Goal: Information Seeking & Learning: Learn about a topic

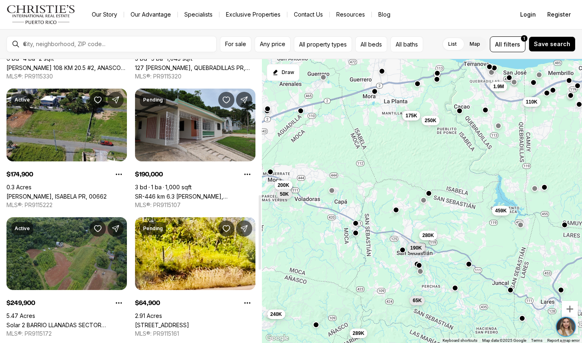
click at [106, 321] on link "Solar 2 BARRIO LLANADAS SECTOR CALISHOSA, ISABELA PR, 00662" at bounding box center [66, 324] width 120 height 7
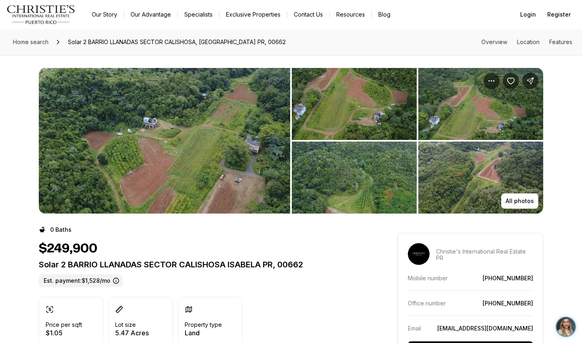
click at [340, 277] on div "Solar 2 BARRIO LLANADAS SECTOR CALISHOSA ISABELA PR, 00662 Est. payment: $1,528…" at bounding box center [204, 273] width 330 height 27
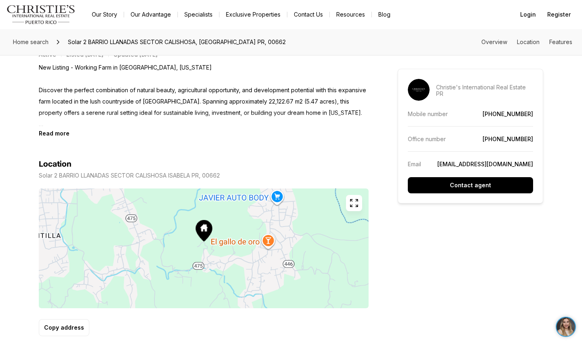
scroll to position [331, 0]
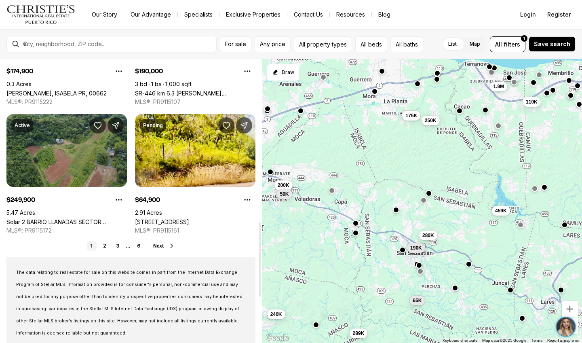
drag, startPoint x: 260, startPoint y: 245, endPoint x: 261, endPoint y: 271, distance: 26.7
click at [261, 271] on div at bounding box center [260, 259] width 2 height 74
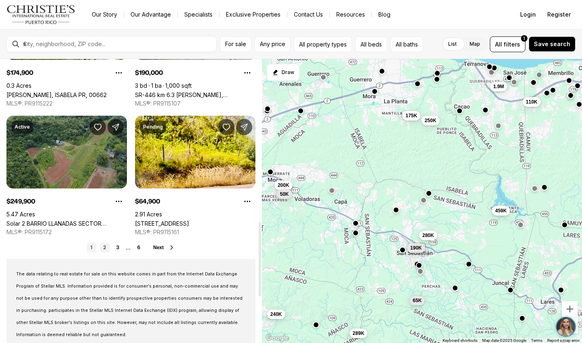
click at [106, 247] on link "2" at bounding box center [105, 248] width 10 height 10
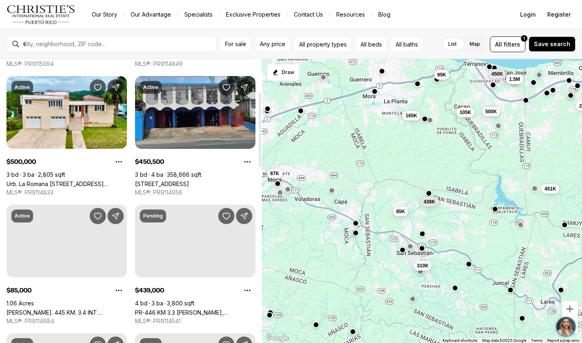
scroll to position [150, 0]
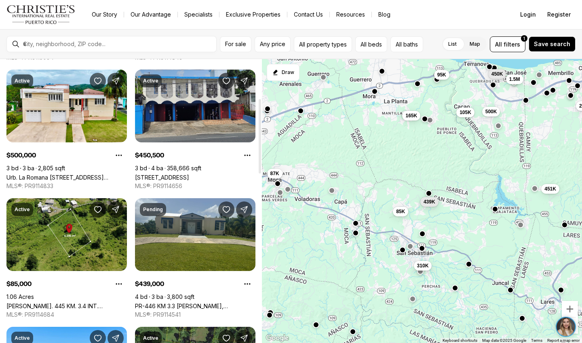
drag, startPoint x: 259, startPoint y: 130, endPoint x: 256, endPoint y: 169, distance: 39.3
click at [259, 169] on div at bounding box center [260, 136] width 2 height 74
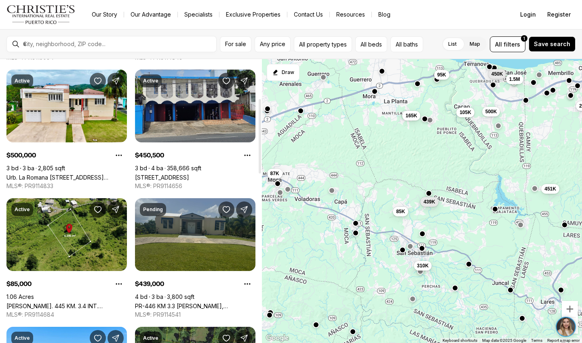
click at [192, 302] on link "PR-446 KM 3.3 ROBLES WARD, SAN SEBASTIAN PR, 00685" at bounding box center [195, 305] width 120 height 7
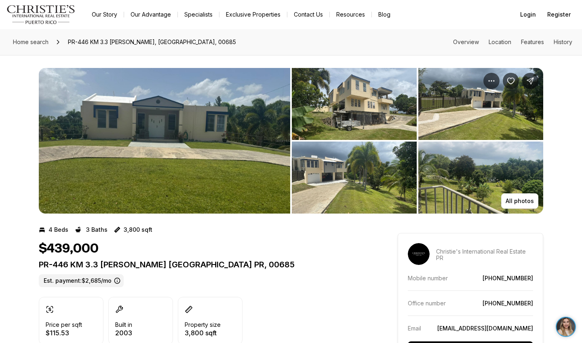
click at [238, 137] on img "View image gallery" at bounding box center [164, 141] width 251 height 146
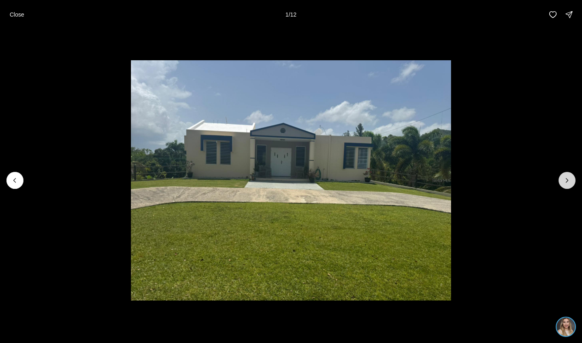
click at [566, 181] on icon "Next slide" at bounding box center [567, 180] width 8 height 8
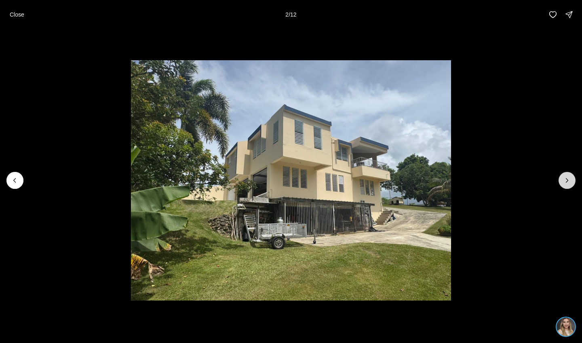
click at [566, 181] on icon "Next slide" at bounding box center [567, 180] width 8 height 8
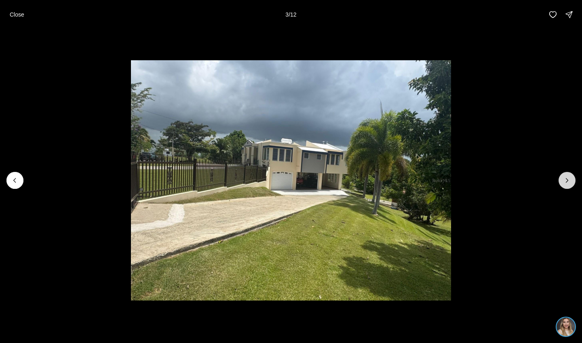
click at [566, 181] on icon "Next slide" at bounding box center [567, 180] width 8 height 8
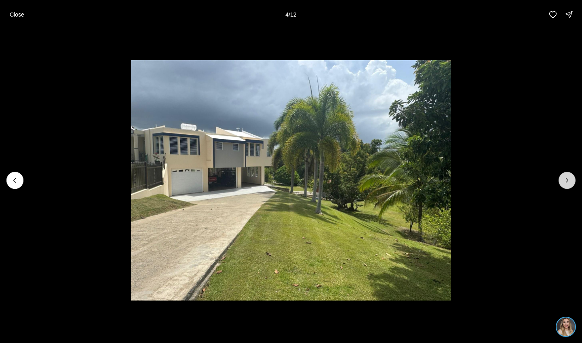
click at [566, 182] on icon "Next slide" at bounding box center [567, 180] width 8 height 8
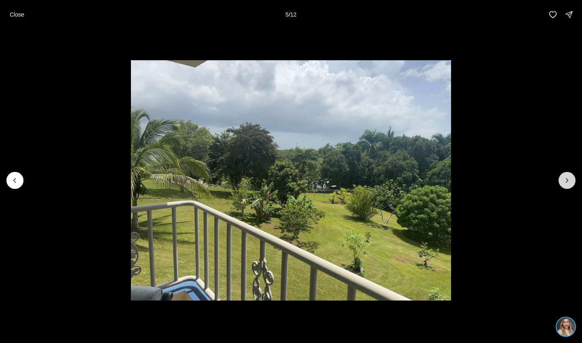
click at [566, 182] on icon "Next slide" at bounding box center [567, 180] width 2 height 4
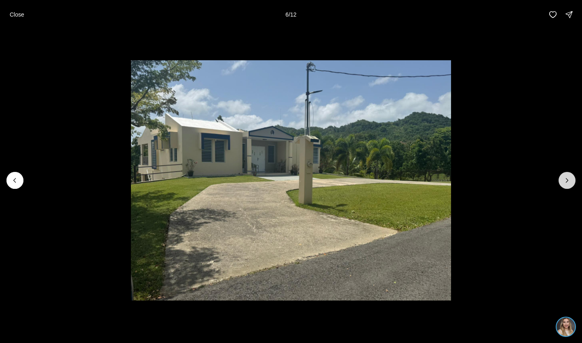
click at [567, 182] on icon "Next slide" at bounding box center [567, 180] width 8 height 8
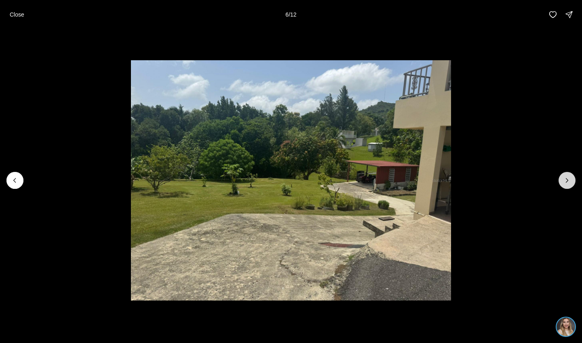
click at [567, 183] on icon "Next slide" at bounding box center [567, 180] width 8 height 8
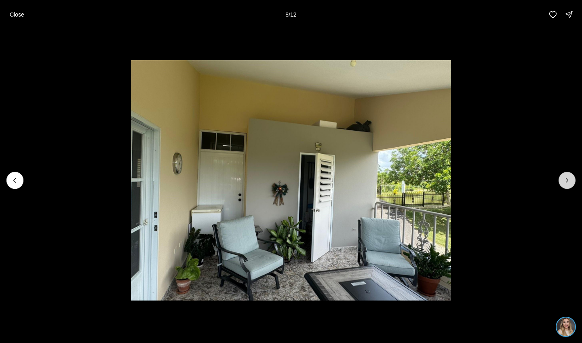
click at [567, 183] on icon "Next slide" at bounding box center [567, 180] width 8 height 8
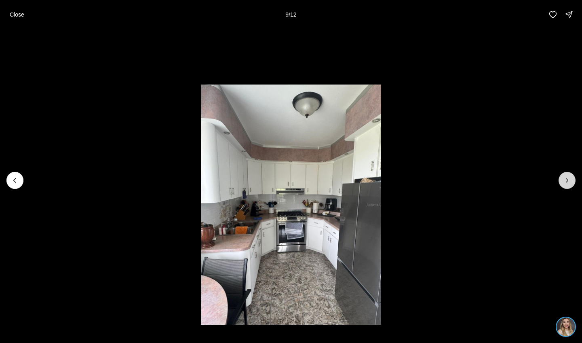
click at [567, 184] on icon "Next slide" at bounding box center [567, 180] width 8 height 8
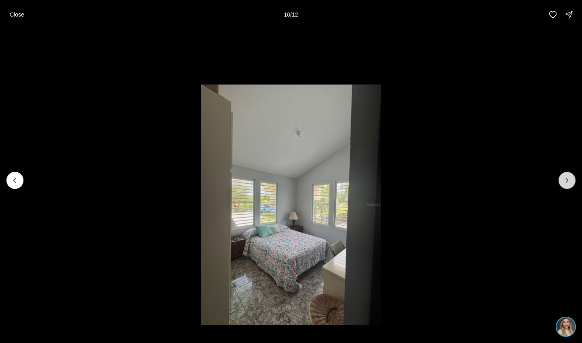
click at [567, 184] on icon "Next slide" at bounding box center [567, 180] width 8 height 8
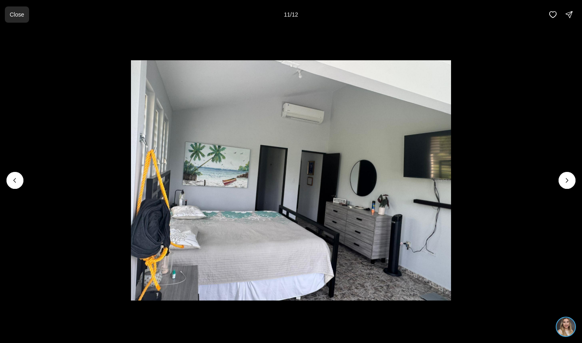
click at [15, 12] on p "Close" at bounding box center [17, 14] width 15 height 6
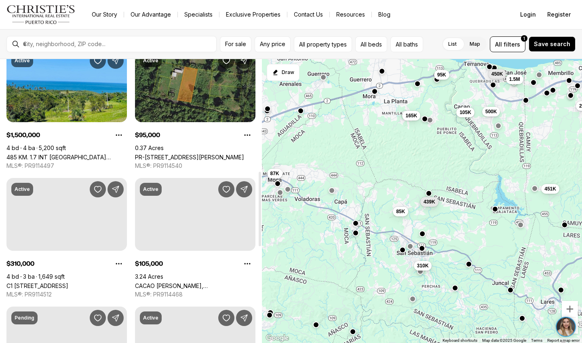
drag, startPoint x: 261, startPoint y: 159, endPoint x: 260, endPoint y: 231, distance: 72.0
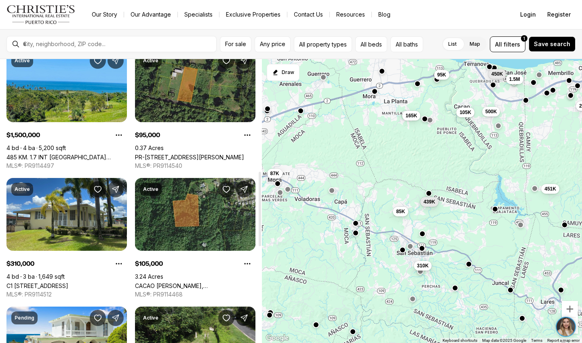
click at [261, 231] on div at bounding box center [260, 209] width 2 height 74
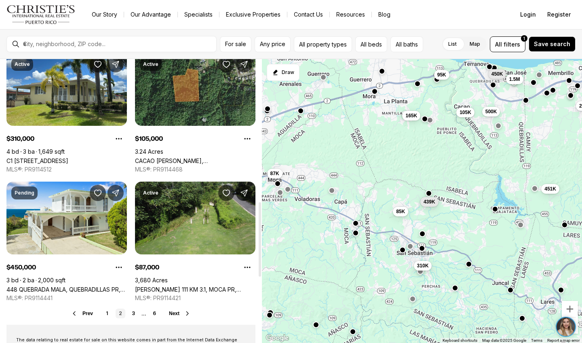
scroll to position [564, 0]
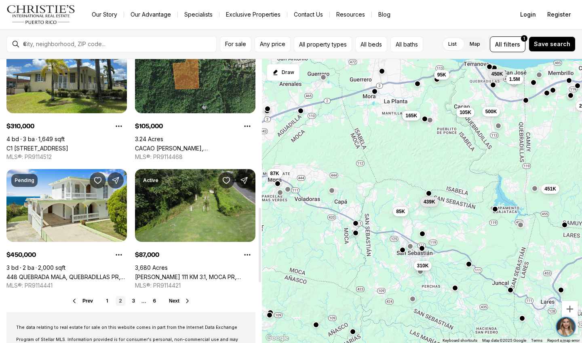
drag, startPoint x: 261, startPoint y: 231, endPoint x: 255, endPoint y: 267, distance: 36.4
click at [259, 268] on div at bounding box center [260, 245] width 2 height 74
click at [132, 301] on link "3" at bounding box center [134, 301] width 10 height 10
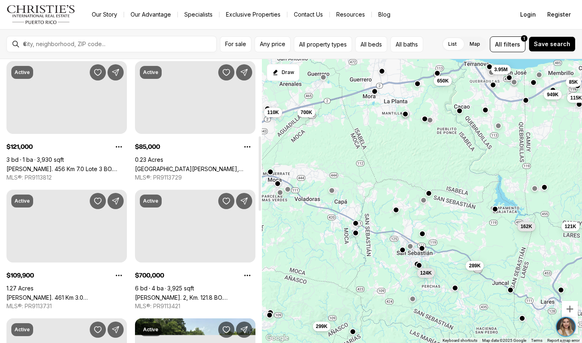
scroll to position [291, 0]
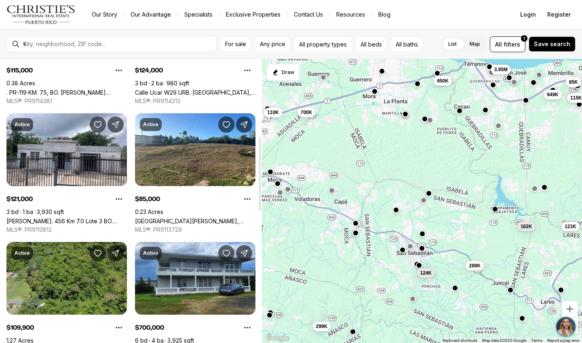
drag, startPoint x: 261, startPoint y: 132, endPoint x: 130, endPoint y: 165, distance: 135.1
click at [130, 165] on div "Real Estate & Homes for Sale 67 results Newest Active $3,950,000 5 bd 7 ba 7,71…" at bounding box center [131, 201] width 262 height 284
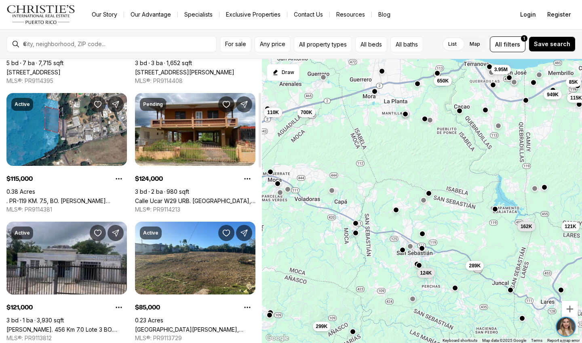
click at [86, 326] on link "Carr. 456 Km 7.0 Lote 3 BO. CIBAO, CAMUY PR, 00627" at bounding box center [66, 329] width 120 height 7
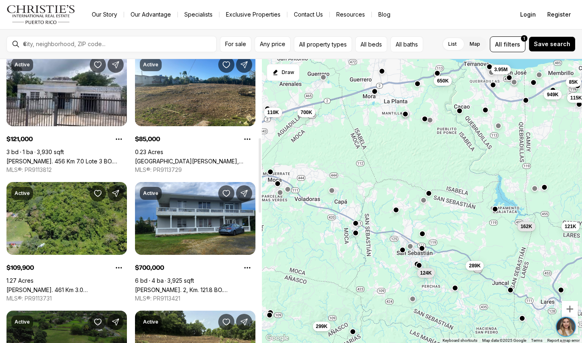
scroll to position [299, 0]
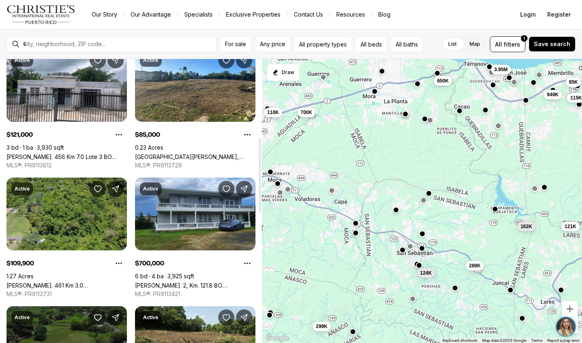
drag, startPoint x: 260, startPoint y: 150, endPoint x: 264, endPoint y: 195, distance: 45.1
click at [264, 195] on div "Real Estate & Homes for Sale 67 results Newest Active $3,950,000 5 bd 7 ba 7,71…" at bounding box center [291, 201] width 582 height 284
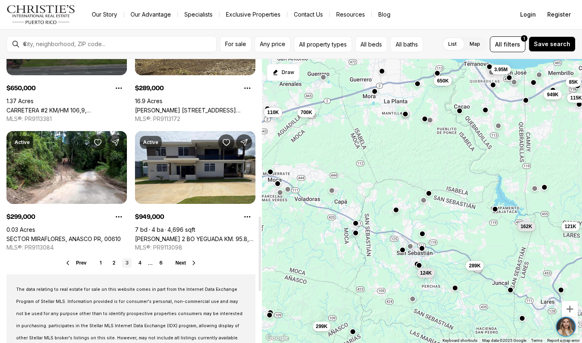
scroll to position [607, 0]
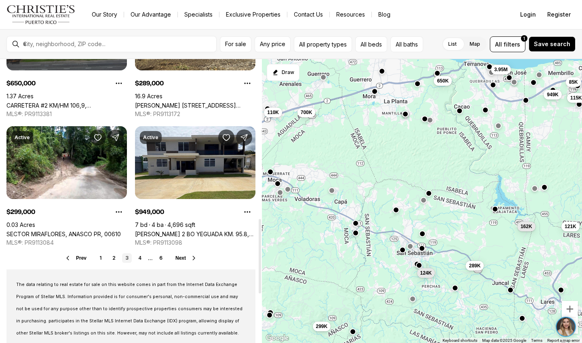
drag, startPoint x: 260, startPoint y: 200, endPoint x: 260, endPoint y: 281, distance: 80.9
click at [260, 281] on div at bounding box center [260, 256] width 2 height 74
click at [139, 258] on link "4" at bounding box center [140, 258] width 10 height 10
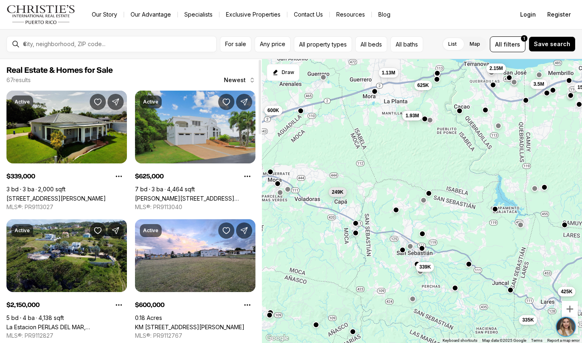
click at [196, 195] on link "[PERSON_NAME][STREET_ADDRESS][PERSON_NAME]" at bounding box center [195, 198] width 120 height 7
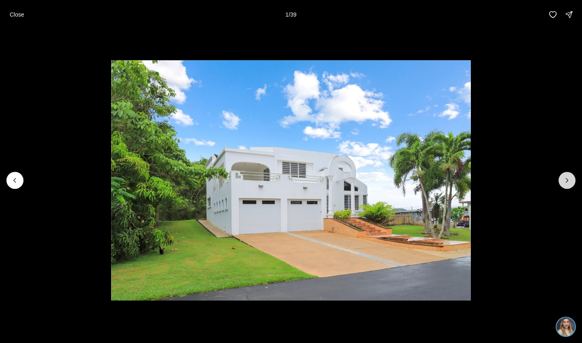
click at [569, 182] on icon "Next slide" at bounding box center [567, 180] width 8 height 8
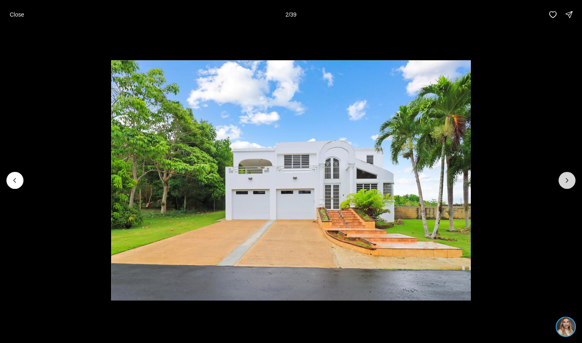
click at [569, 182] on icon "Next slide" at bounding box center [567, 180] width 8 height 8
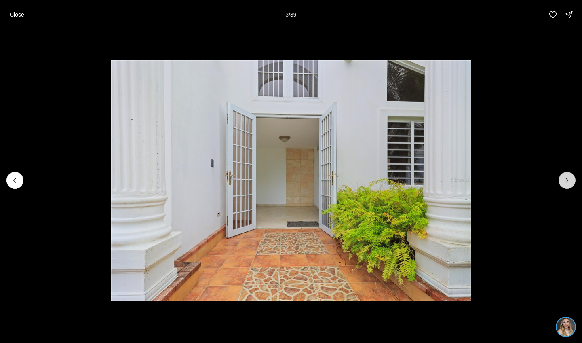
click at [569, 182] on icon "Next slide" at bounding box center [567, 180] width 8 height 8
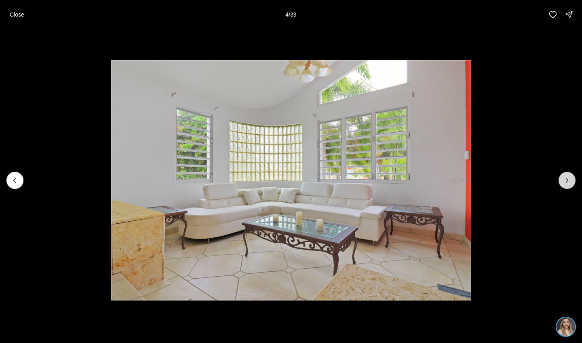
click at [569, 182] on icon "Next slide" at bounding box center [567, 180] width 8 height 8
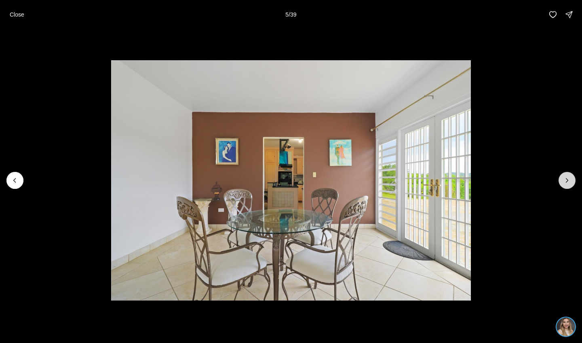
click at [569, 182] on icon "Next slide" at bounding box center [567, 180] width 8 height 8
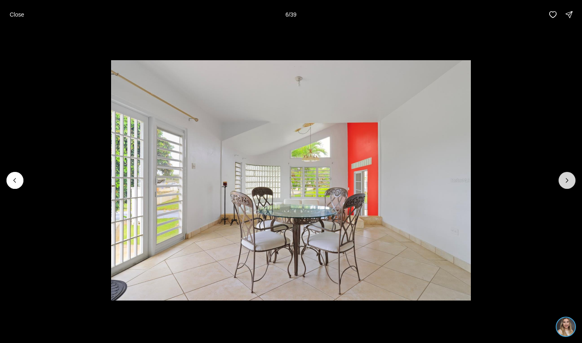
click at [569, 183] on icon "Next slide" at bounding box center [567, 180] width 8 height 8
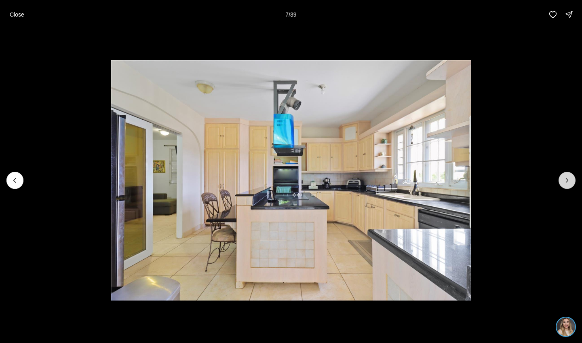
click at [569, 183] on icon "Next slide" at bounding box center [567, 180] width 8 height 8
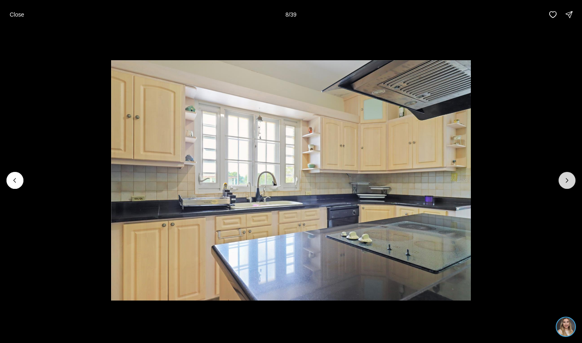
click at [568, 182] on icon "Next slide" at bounding box center [567, 180] width 8 height 8
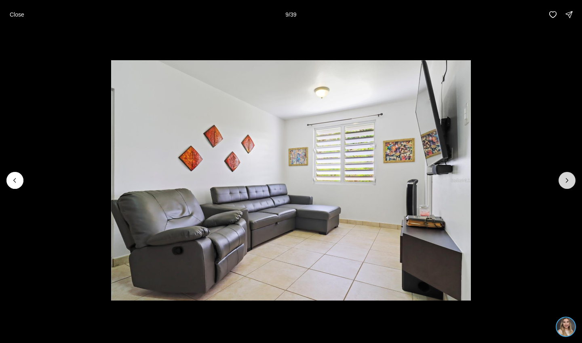
click at [568, 182] on icon "Next slide" at bounding box center [567, 180] width 8 height 8
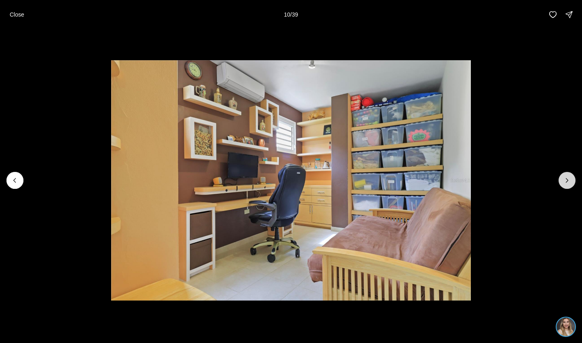
click at [568, 181] on icon "Next slide" at bounding box center [567, 180] width 8 height 8
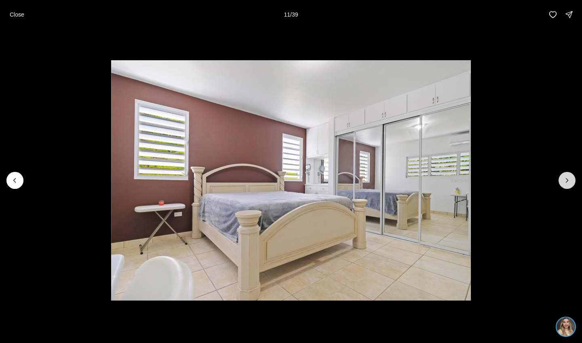
click at [569, 181] on icon "Next slide" at bounding box center [567, 180] width 8 height 8
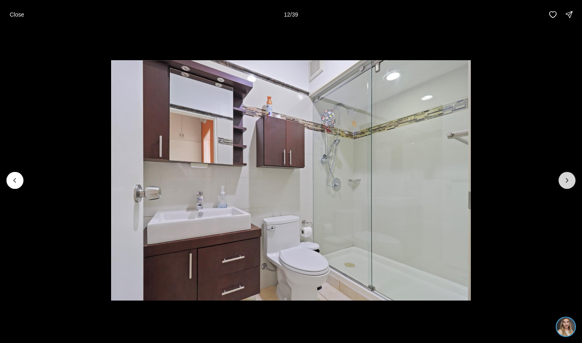
click at [569, 181] on icon "Next slide" at bounding box center [567, 180] width 8 height 8
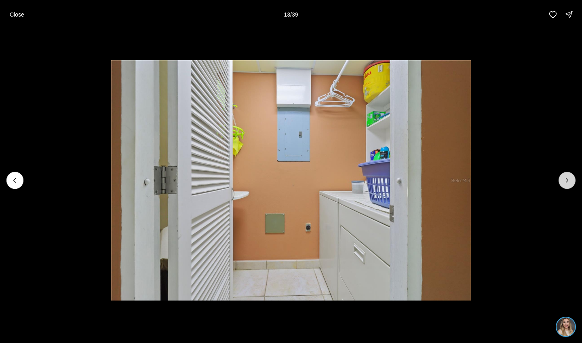
click at [569, 181] on icon "Next slide" at bounding box center [567, 180] width 8 height 8
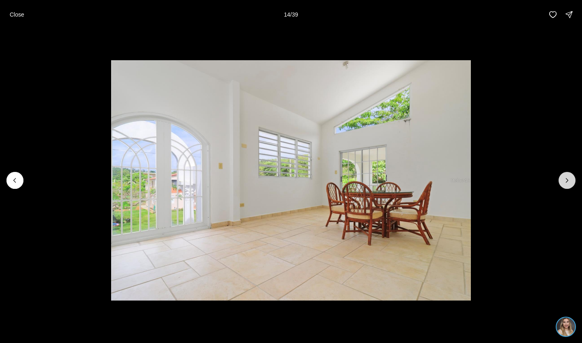
click at [569, 181] on icon "Next slide" at bounding box center [567, 180] width 8 height 8
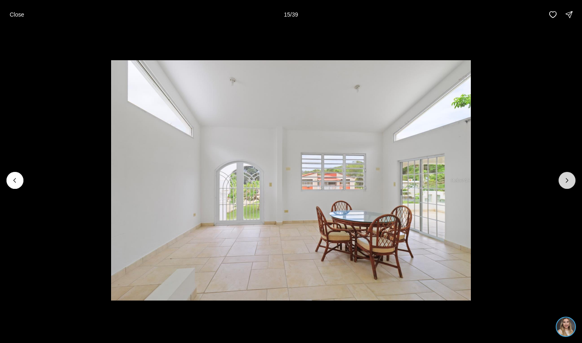
click at [569, 182] on icon "Next slide" at bounding box center [567, 180] width 8 height 8
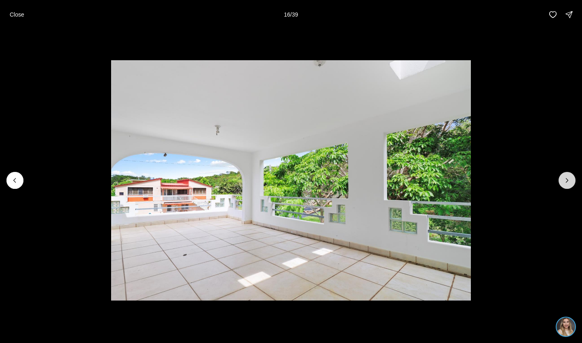
click at [569, 182] on icon "Next slide" at bounding box center [567, 180] width 8 height 8
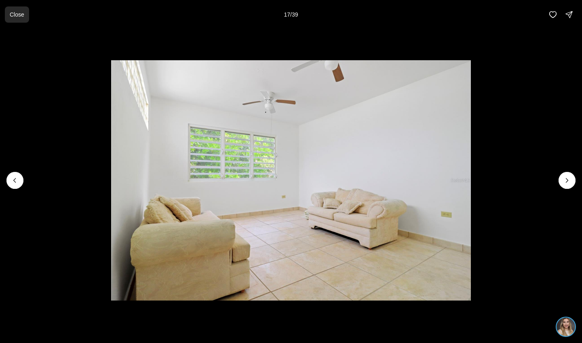
click at [19, 17] on p "Close" at bounding box center [17, 14] width 15 height 6
